Goal: Navigation & Orientation: Go to known website

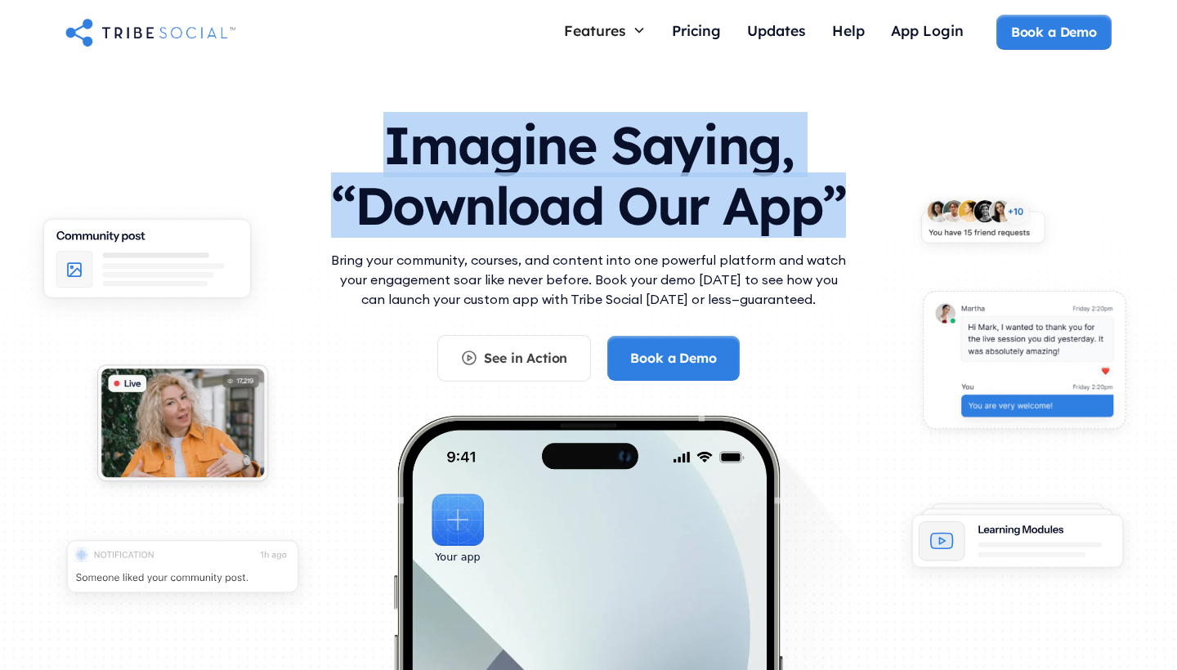
drag, startPoint x: 372, startPoint y: 141, endPoint x: 847, endPoint y: 230, distance: 483.9
click at [847, 230] on h1 "Imagine Saying, “Download Our App”" at bounding box center [588, 171] width 523 height 145
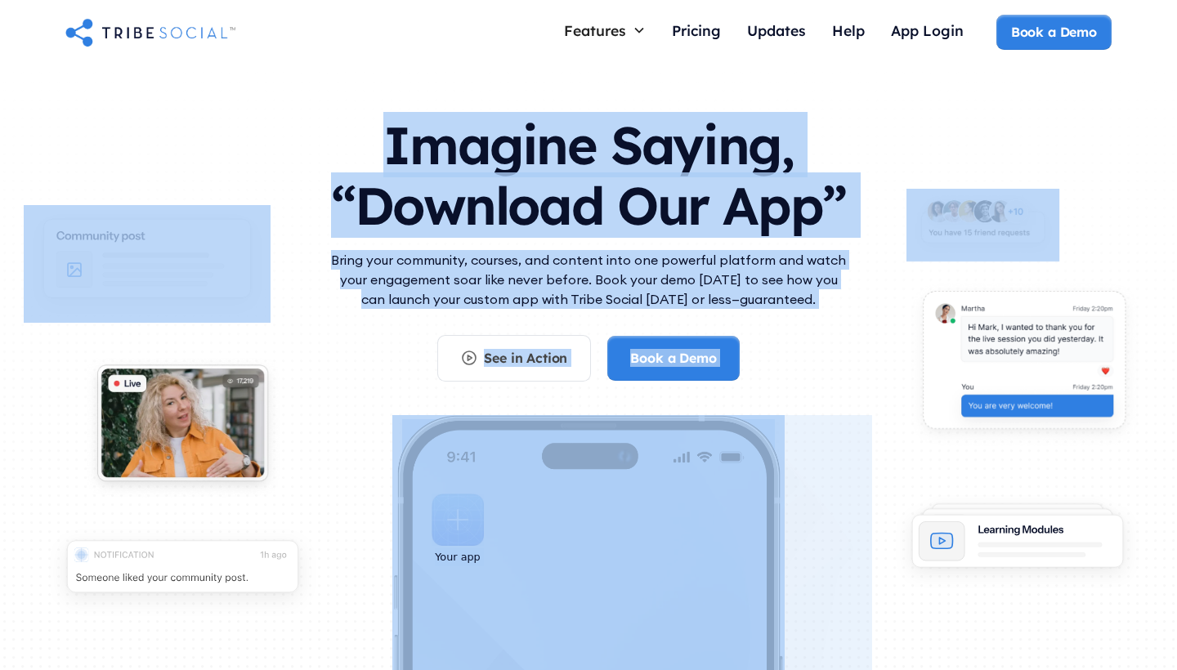
drag, startPoint x: 377, startPoint y: 132, endPoint x: 914, endPoint y: 230, distance: 545.5
click at [914, 230] on section "Imagine Saying, “Download Our App” Bring your community, courses, and content i…" at bounding box center [588, 477] width 1177 height 824
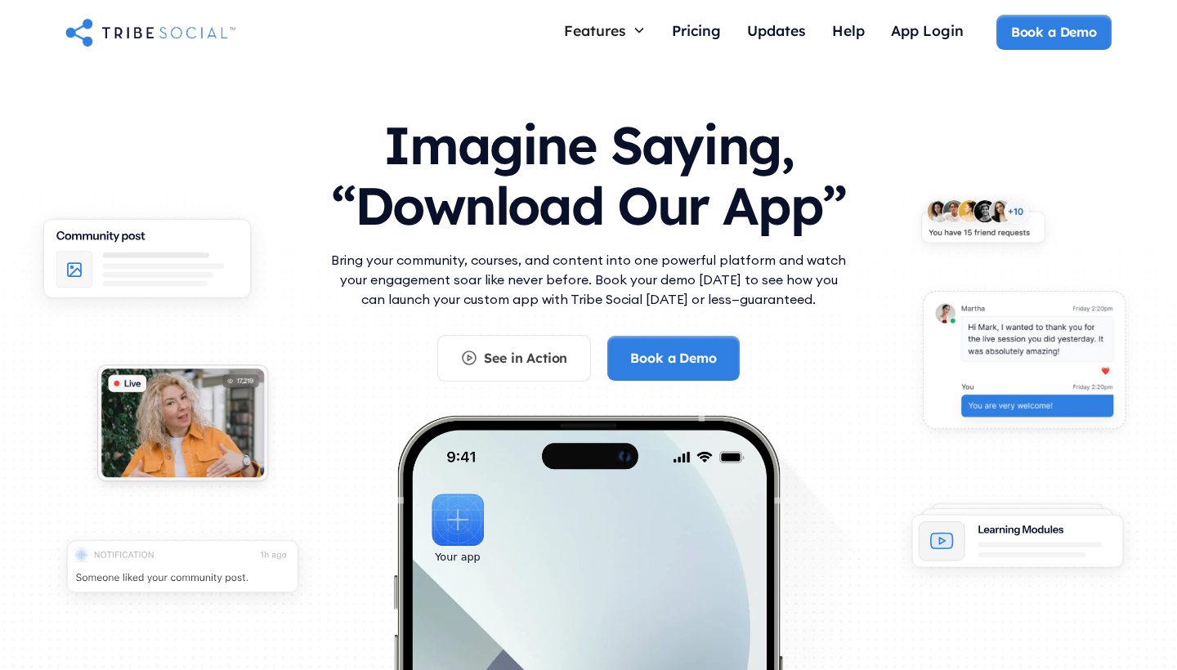
click at [895, 210] on div "Imagine Saying, “Download Our App” Bring your community, courses, and content i…" at bounding box center [588, 440] width 1046 height 682
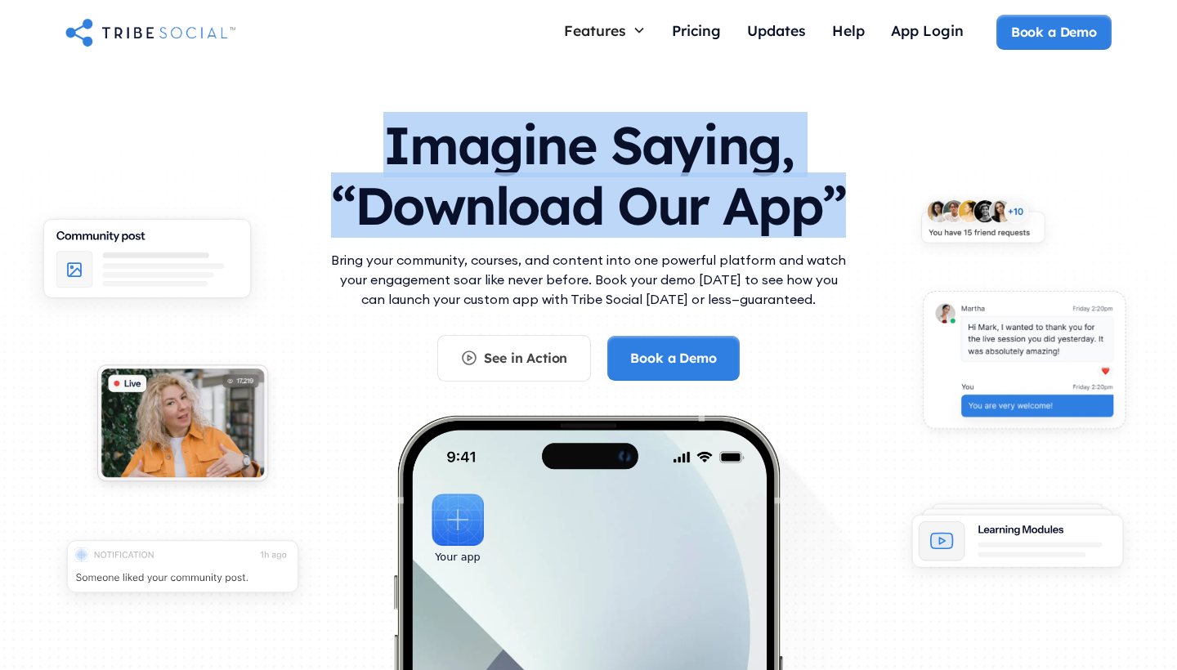
drag, startPoint x: 901, startPoint y: 212, endPoint x: 382, endPoint y: 136, distance: 525.2
click at [382, 136] on div "Imagine Saying, “Download Our App” Bring your community, courses, and content i…" at bounding box center [588, 440] width 1046 height 682
copy h1 "Imagine Saying, “Download Our App”"
click at [382, 136] on h1 "Imagine Saying, “Download Our App”" at bounding box center [588, 171] width 523 height 145
drag, startPoint x: 369, startPoint y: 132, endPoint x: 869, endPoint y: 224, distance: 507.5
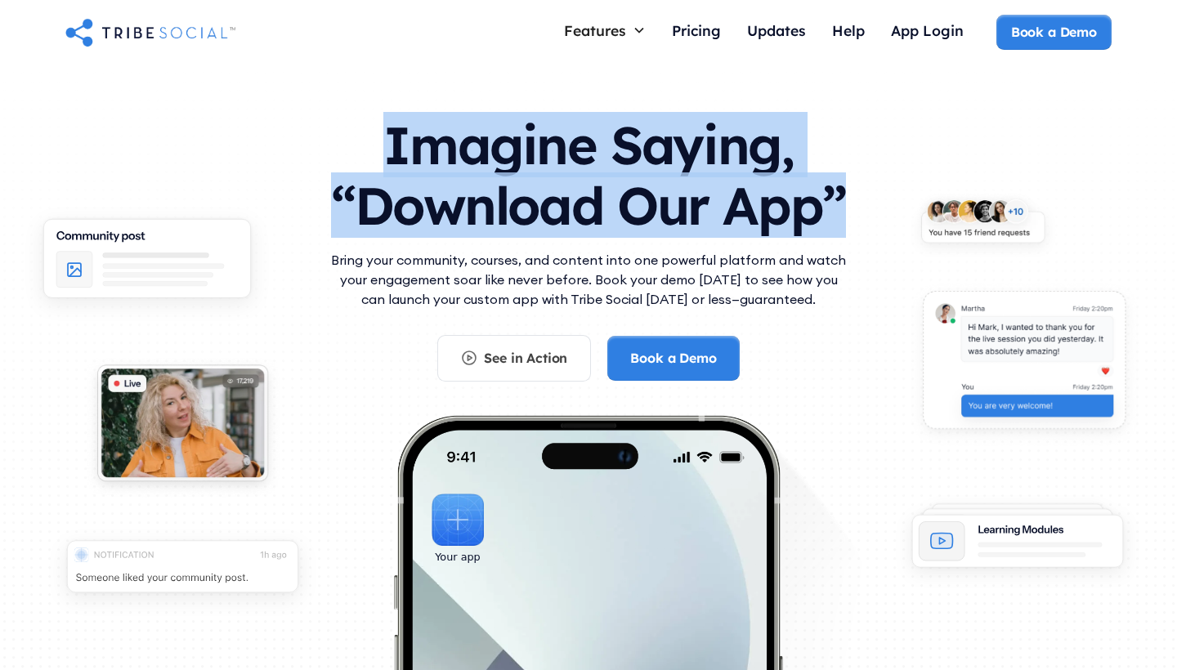
click at [869, 224] on div "Imagine Saying, “Download Our App” Bring your community, courses, and content i…" at bounding box center [588, 440] width 1046 height 682
